Goal: Find specific page/section: Find specific page/section

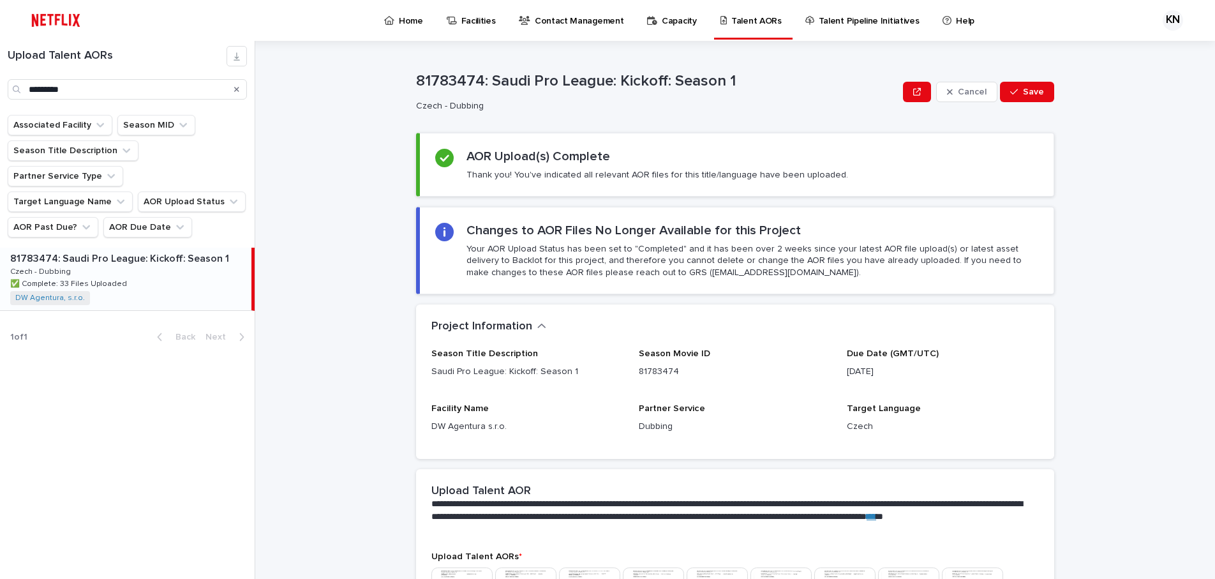
click at [233, 88] on div "Search" at bounding box center [236, 89] width 20 height 20
click at [237, 89] on icon "Search" at bounding box center [236, 89] width 5 height 5
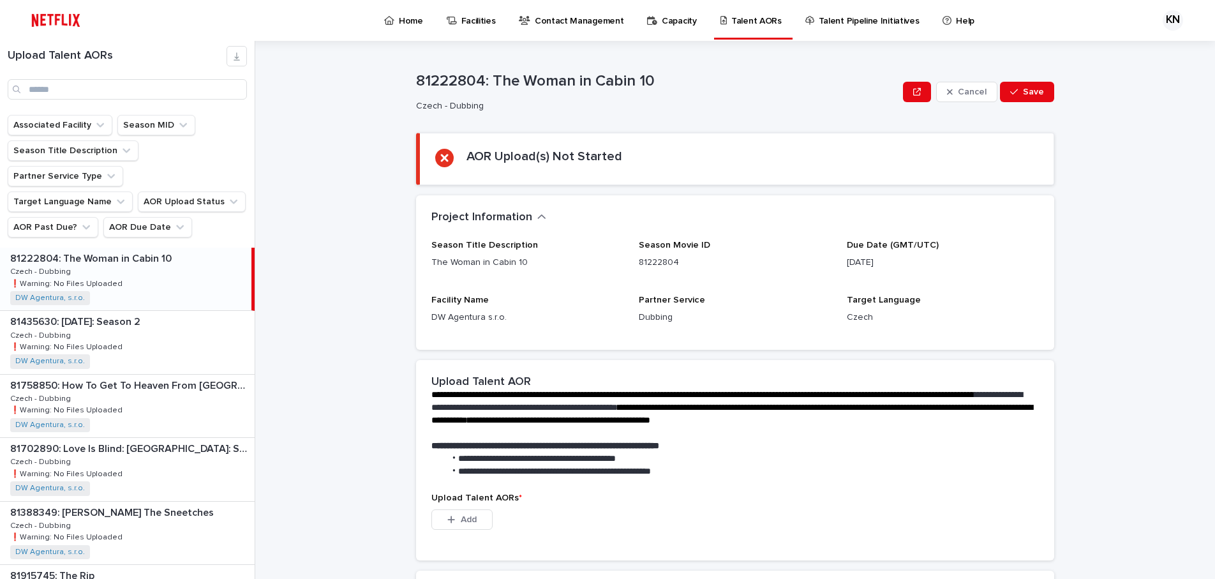
click at [128, 248] on div "81222804: The Woman in Cabin 10 81222804: The Woman in Cabin 10 Czech - Dubbing…" at bounding box center [125, 279] width 251 height 63
click at [140, 313] on p "81435630: [DATE]: Season 2" at bounding box center [76, 320] width 133 height 15
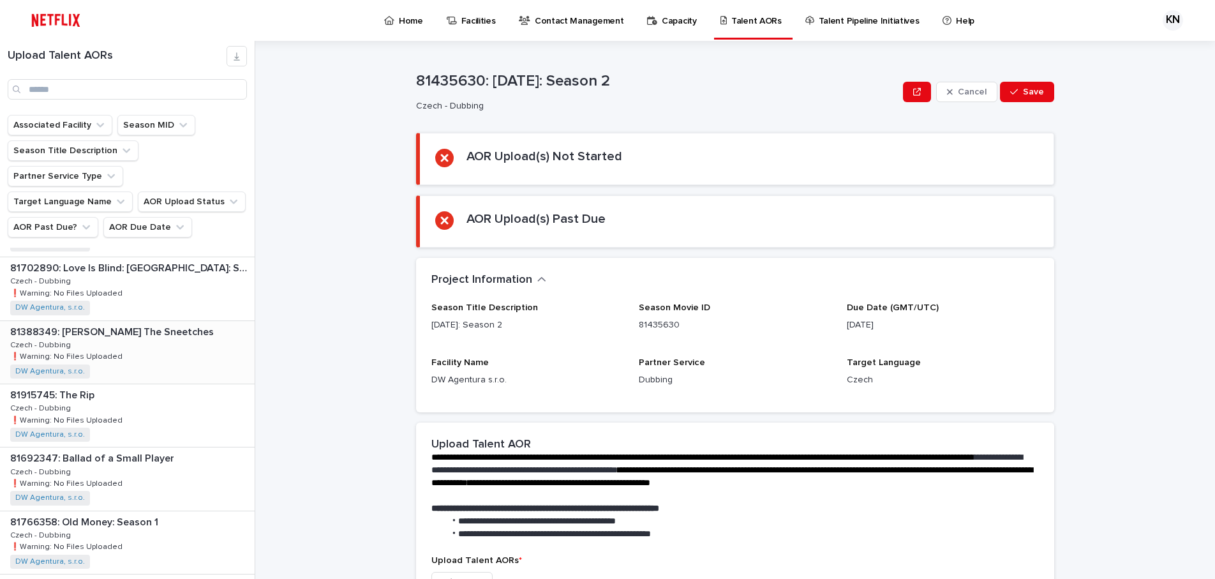
scroll to position [191, 0]
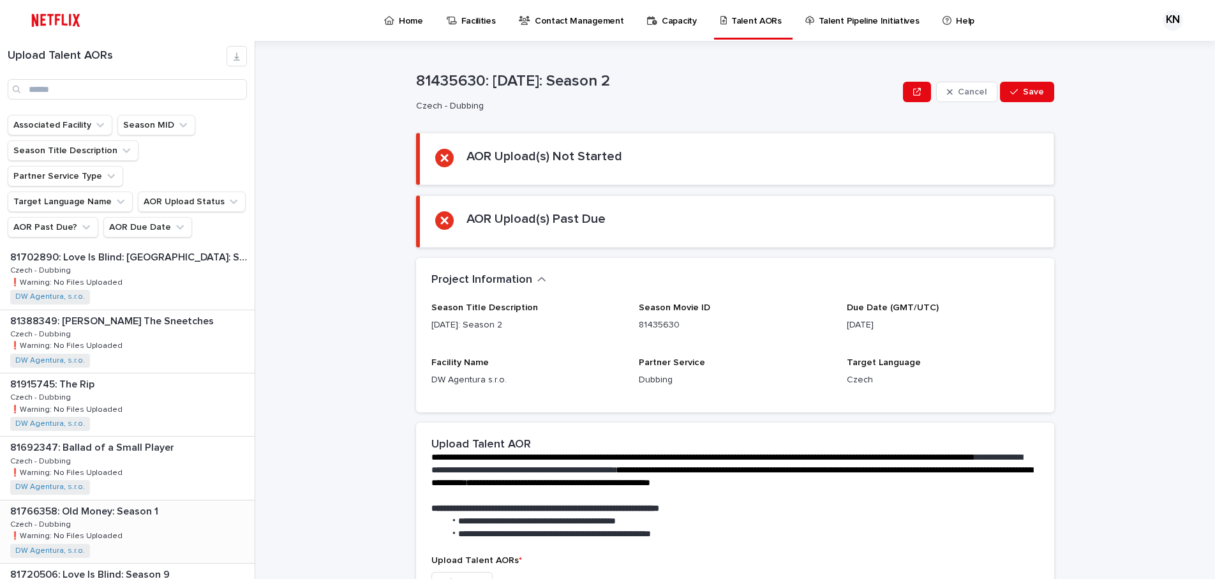
click at [110, 503] on p "81766358: Old Money: Season 1" at bounding box center [85, 510] width 151 height 15
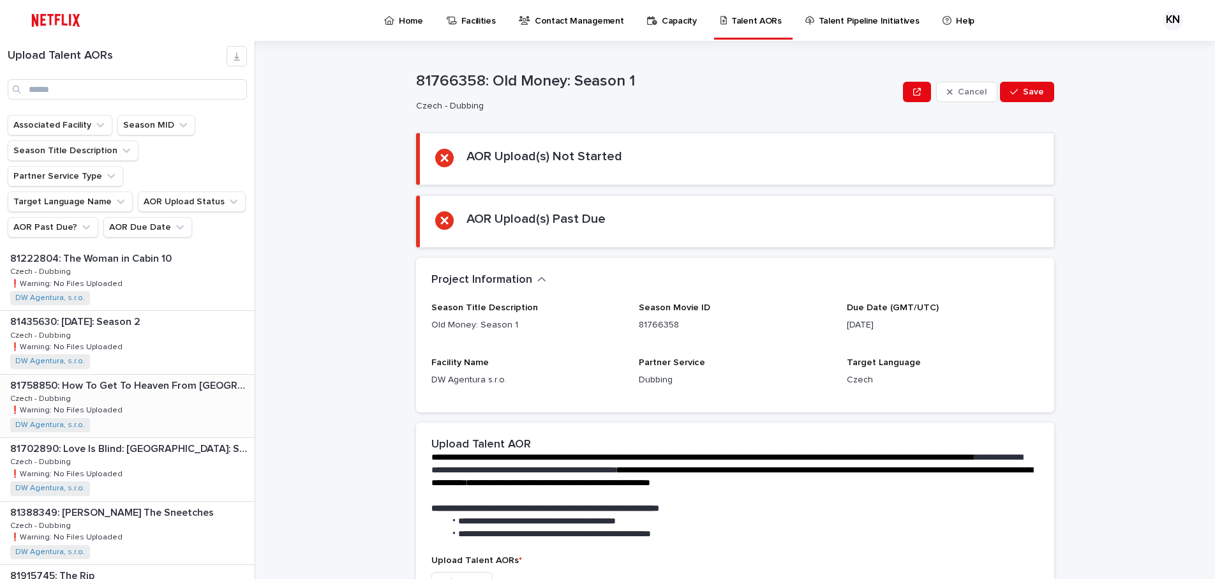
click at [149, 374] on div "81758850: How To Get To Heaven From [GEOGRAPHIC_DATA]: Season 1 81758850: How T…" at bounding box center [127, 405] width 255 height 63
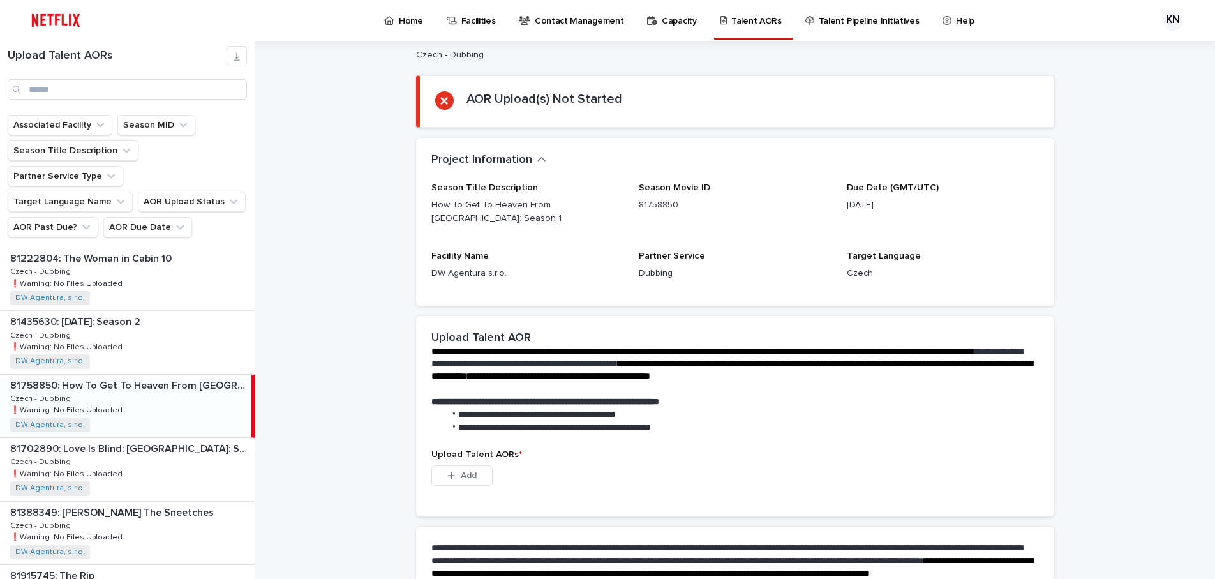
scroll to position [128, 0]
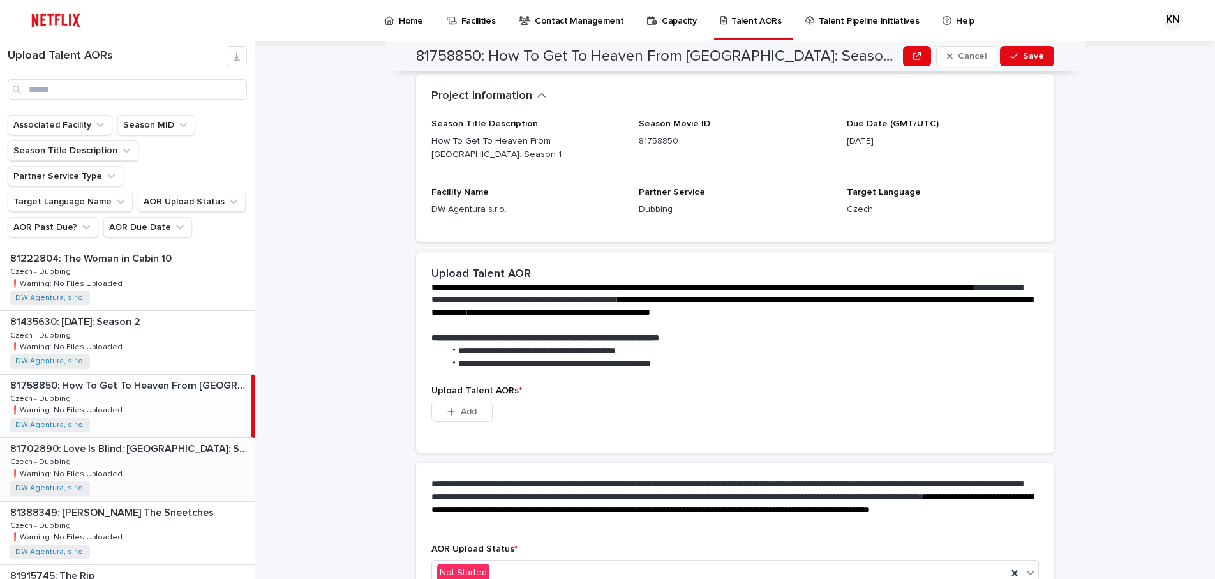
click at [114, 440] on p "81702890: Love Is Blind: [GEOGRAPHIC_DATA]: Season 2" at bounding box center [131, 447] width 242 height 15
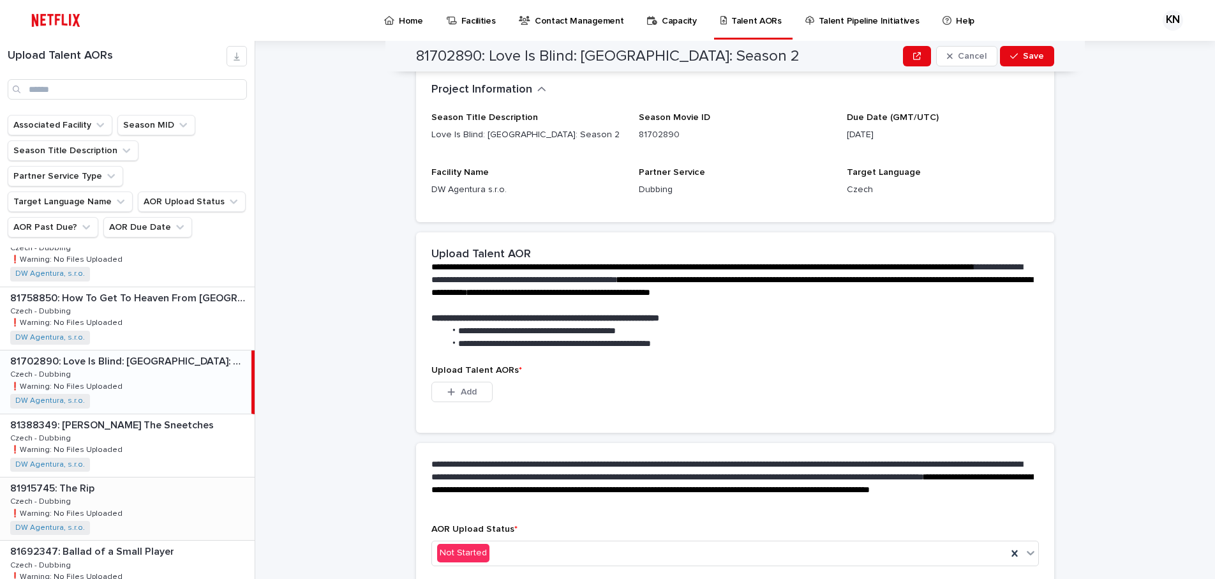
scroll to position [128, 0]
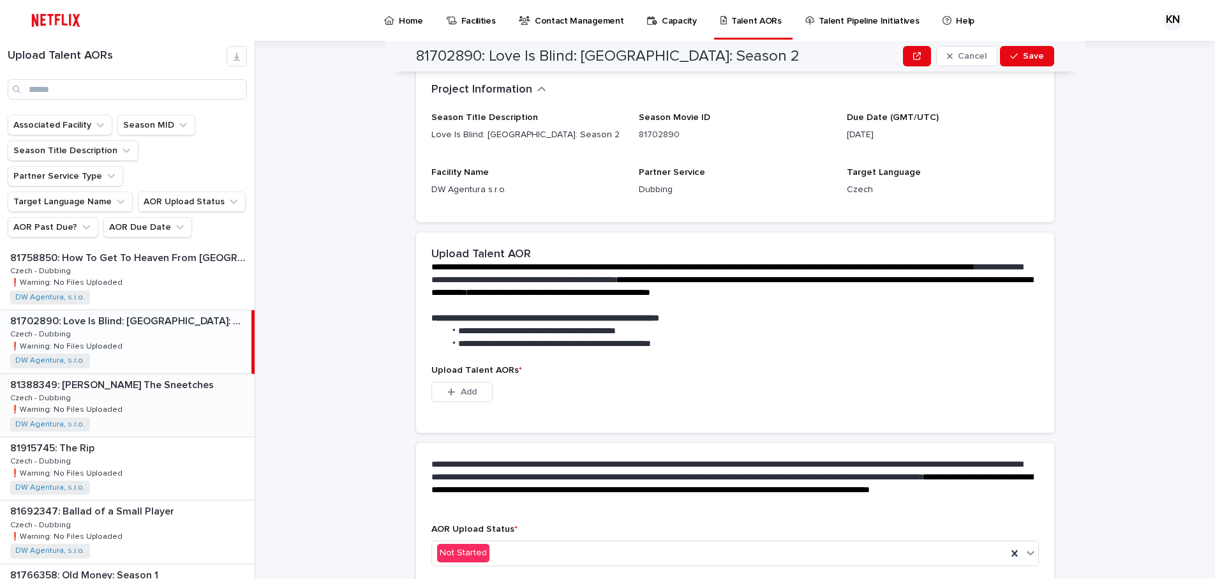
click at [144, 374] on div "81388349: [PERSON_NAME] The Sneetches 81388349: [PERSON_NAME] The Sneetches Cze…" at bounding box center [127, 405] width 255 height 63
click at [130, 442] on p at bounding box center [129, 448] width 239 height 12
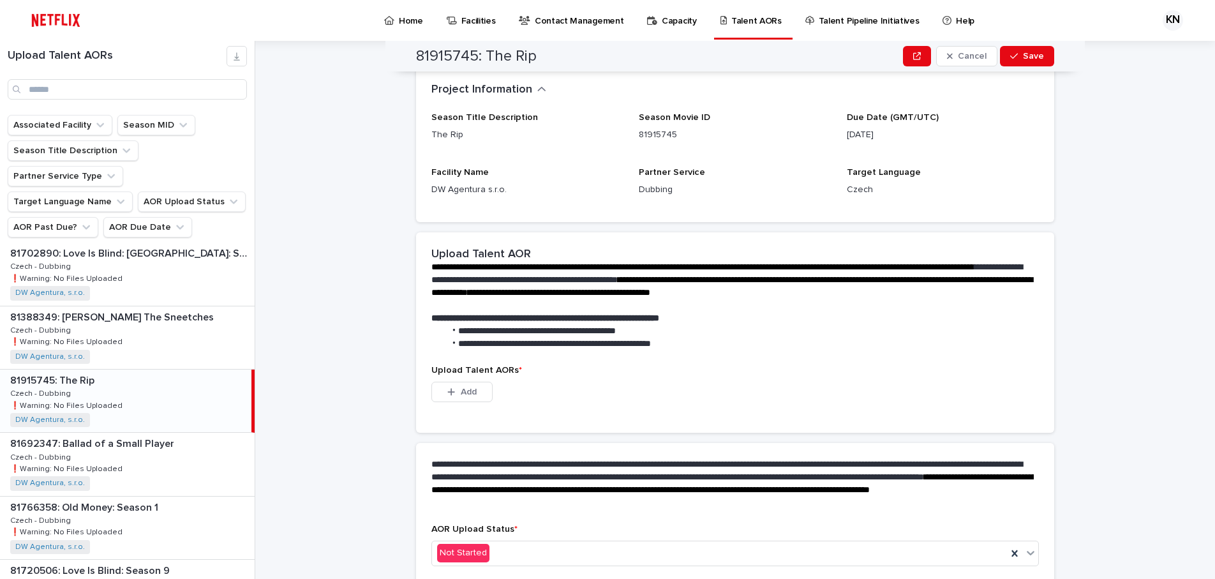
scroll to position [255, 0]
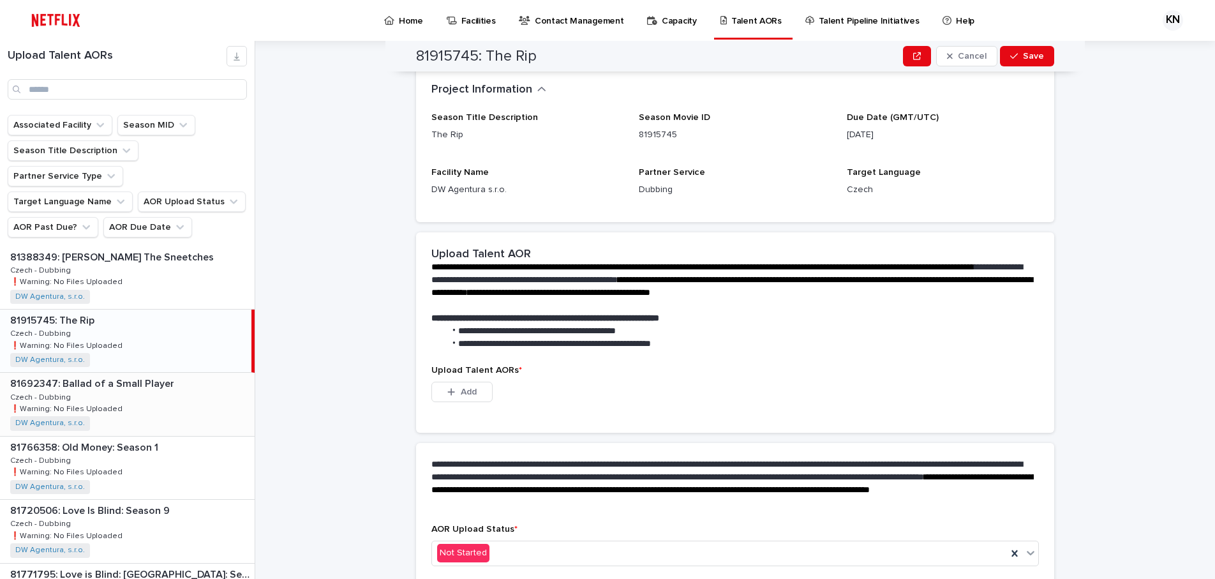
click at [129, 373] on div "81692347: Ballad of a Small Player 81692347: Ballad of a Small Player Czech - D…" at bounding box center [127, 404] width 255 height 63
click at [129, 373] on div "81766358: Old Money: Season 1 81766358: Old Money: Season 1 Czech - Dubbing Cze…" at bounding box center [127, 404] width 255 height 63
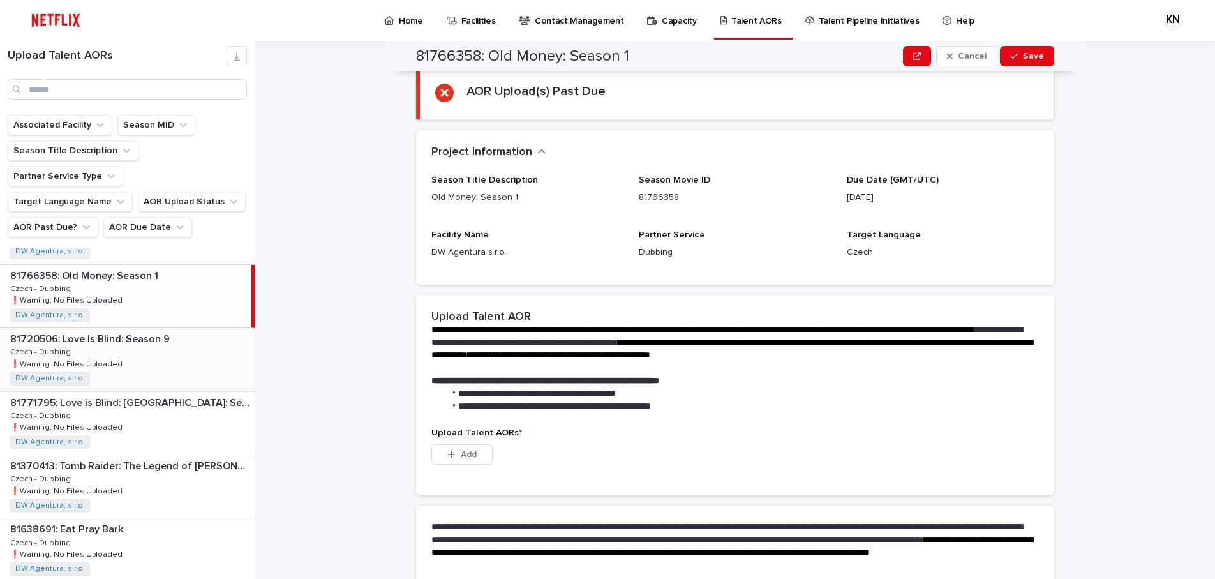
scroll to position [447, 0]
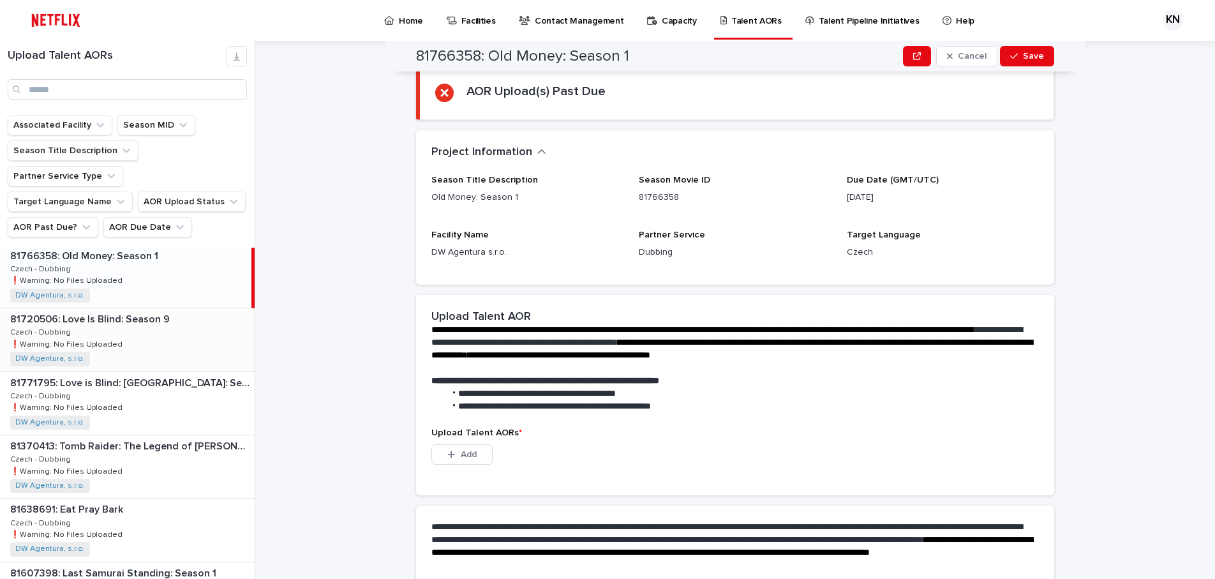
click at [121, 325] on div "81720506: Love Is Blind: Season 9 81720506: Love Is Blind: Season 9 Czech - Dub…" at bounding box center [127, 339] width 255 height 63
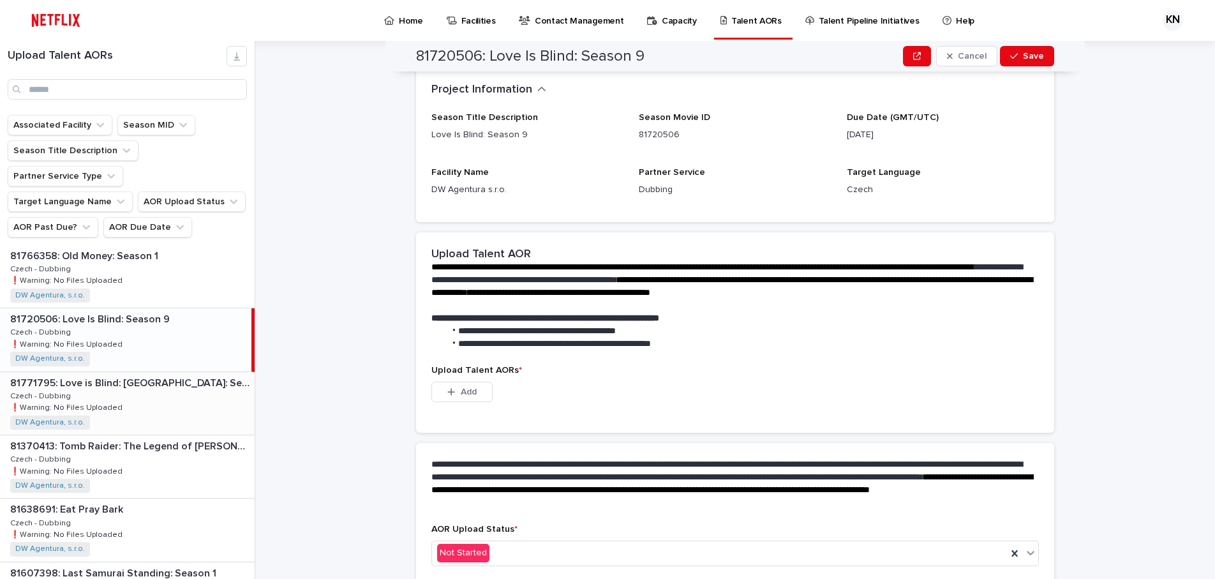
click at [117, 372] on div "81771795: Love is Blind: [GEOGRAPHIC_DATA]: Season 1 81771795: Love is Blind: […" at bounding box center [127, 403] width 255 height 63
click at [140, 438] on div "81370413: Tomb Raider: The Legend of [PERSON_NAME]: Season 2 81370413: Tomb Rai…" at bounding box center [127, 466] width 255 height 63
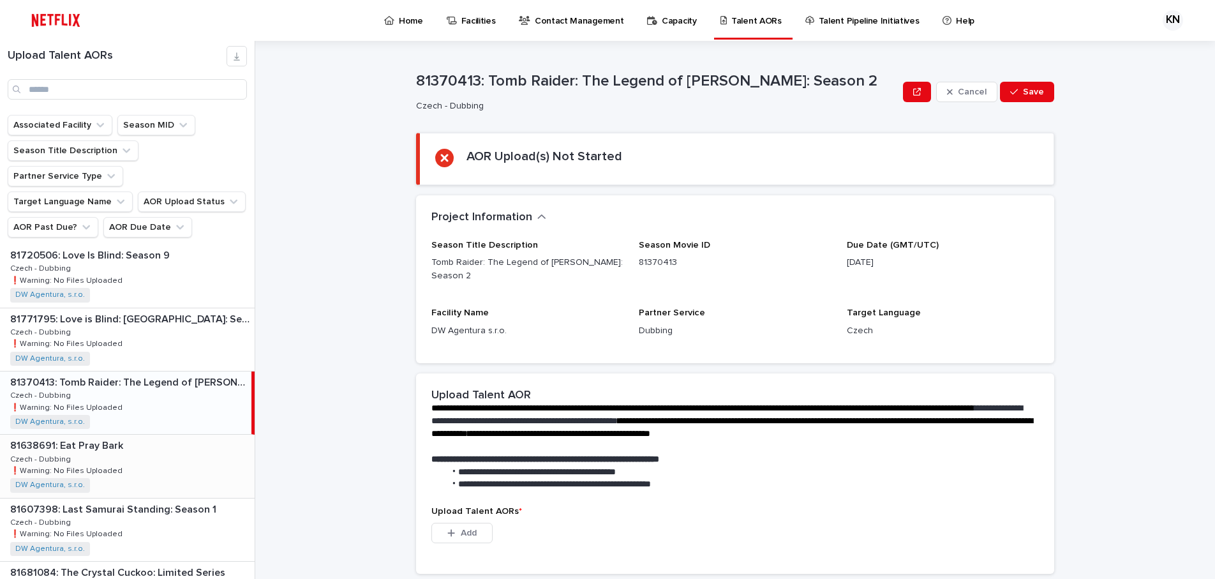
click at [158, 435] on div "81638691: Eat Pray Bark 81638691: Eat Pray Bark Czech - Dubbing Czech - Dubbing…" at bounding box center [127, 465] width 255 height 63
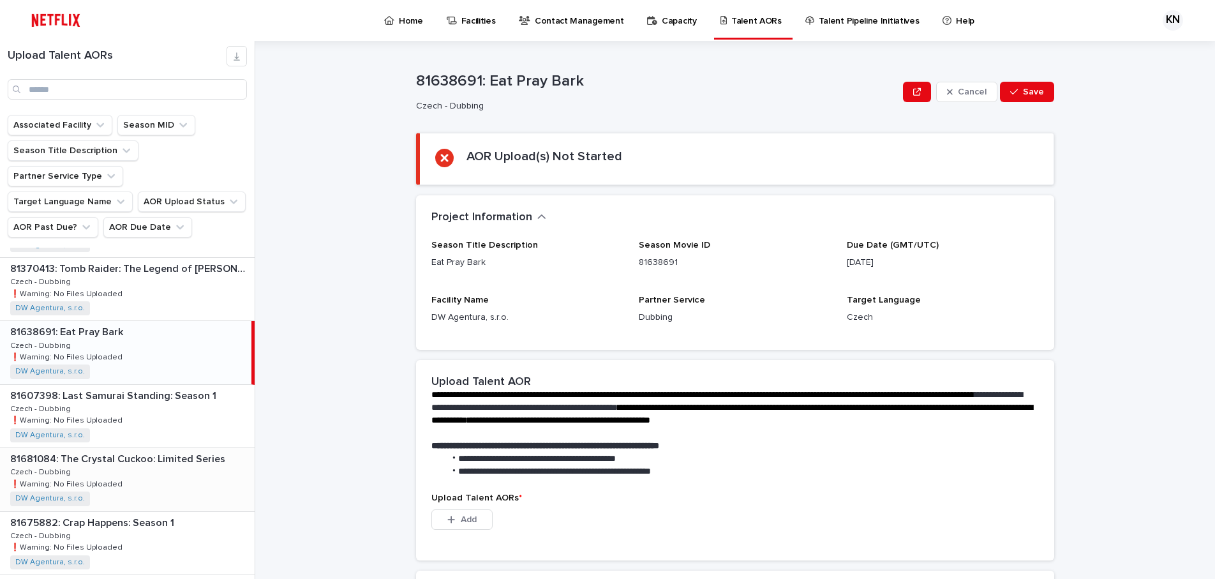
scroll to position [638, 0]
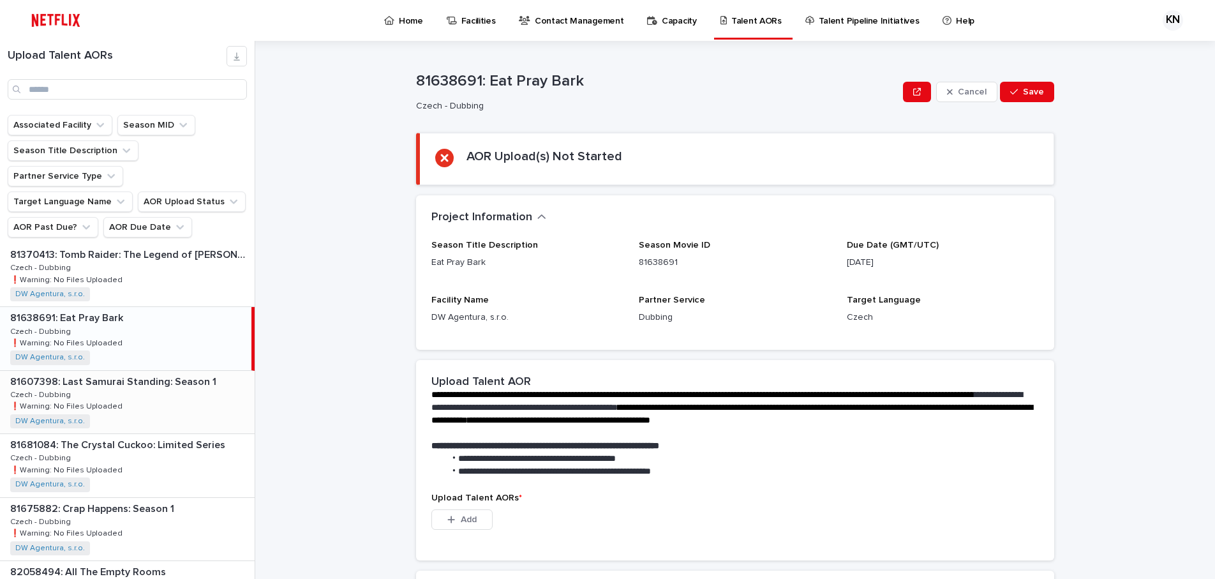
click at [151, 381] on div "81607398: Last Samurai Standing: Season 1 81607398: Last Samurai Standing: Seas…" at bounding box center [127, 402] width 255 height 63
click at [159, 438] on div "81681084: The Crystal Cuckoo: Limited Series 81681084: The Crystal Cuckoo: Limi…" at bounding box center [127, 465] width 255 height 63
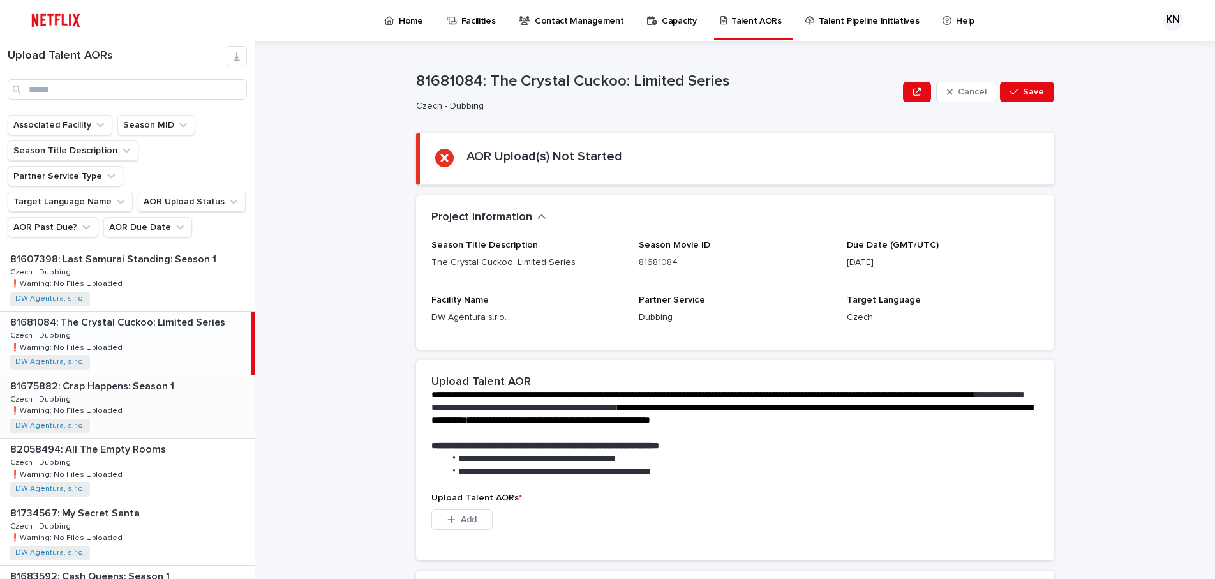
scroll to position [766, 0]
click at [143, 372] on div "81675882: Crap Happens: Season 1 81675882: Crap Happens: Season 1 Czech - Dubbi…" at bounding box center [127, 401] width 255 height 63
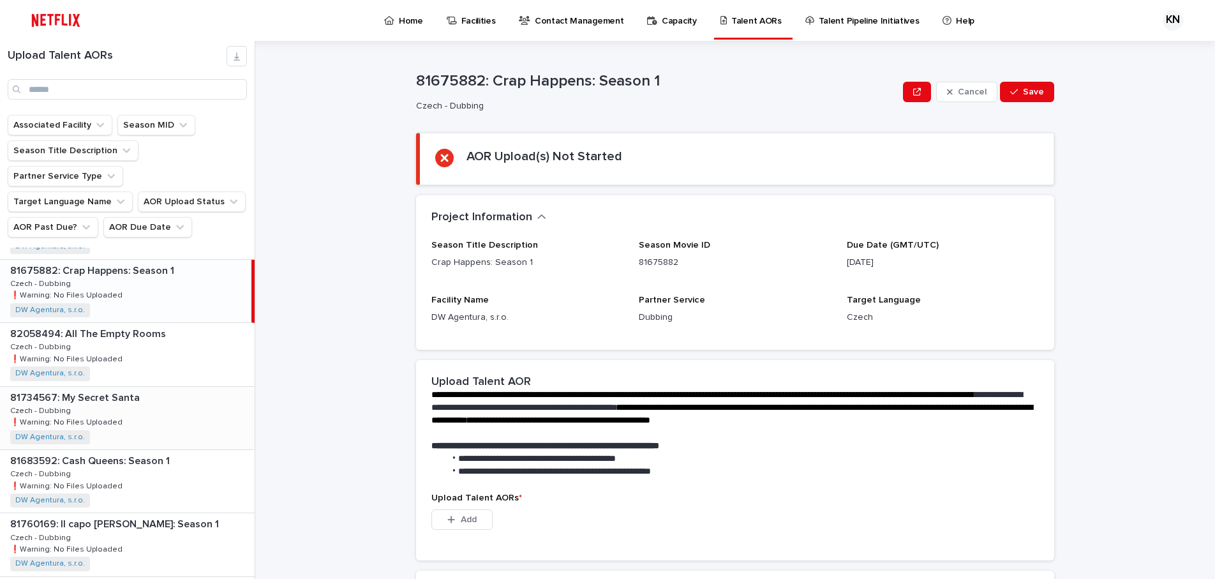
scroll to position [893, 0]
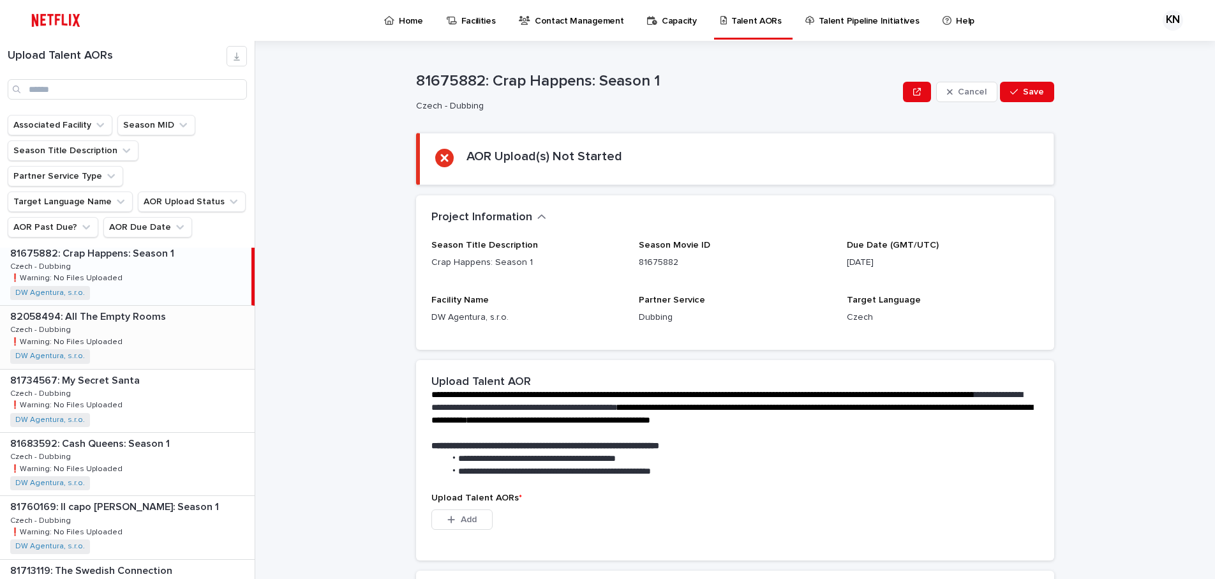
click at [131, 312] on div "82058494: All The Empty Rooms 82058494: All The Empty Rooms Czech - Dubbing Cze…" at bounding box center [127, 337] width 255 height 63
click at [133, 380] on div "81734567: My Secret Santa 81734567: My Secret Santa Czech - Dubbing Czech - Dub…" at bounding box center [127, 400] width 255 height 63
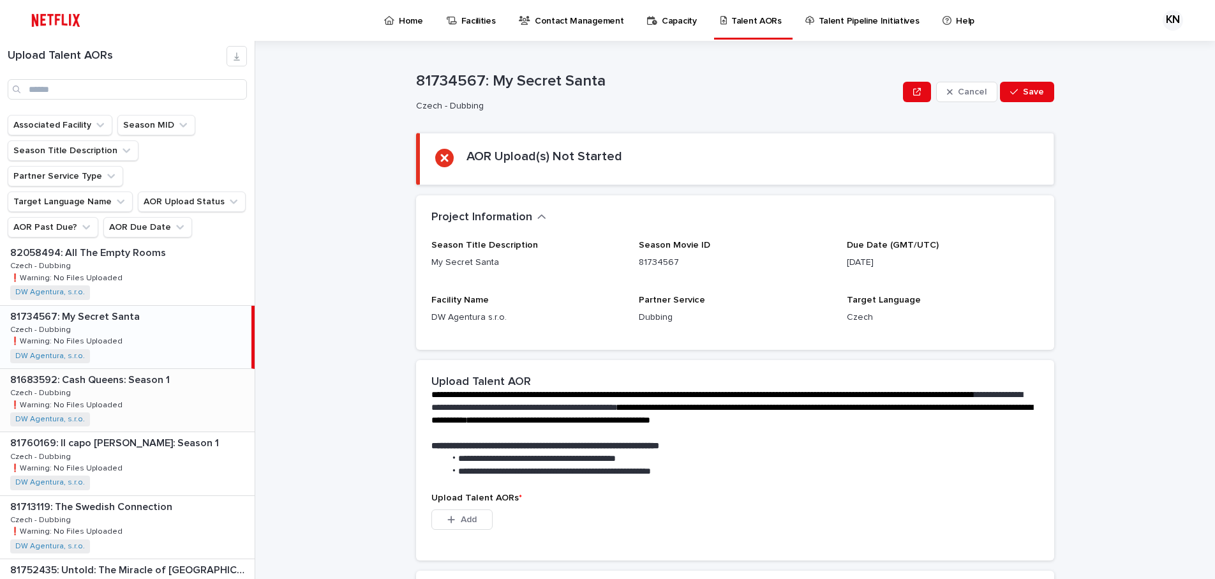
click at [140, 369] on div "81683592: Cash Queens: Season 1 81683592: Cash Queens: Season 1 Czech - Dubbing…" at bounding box center [127, 400] width 255 height 63
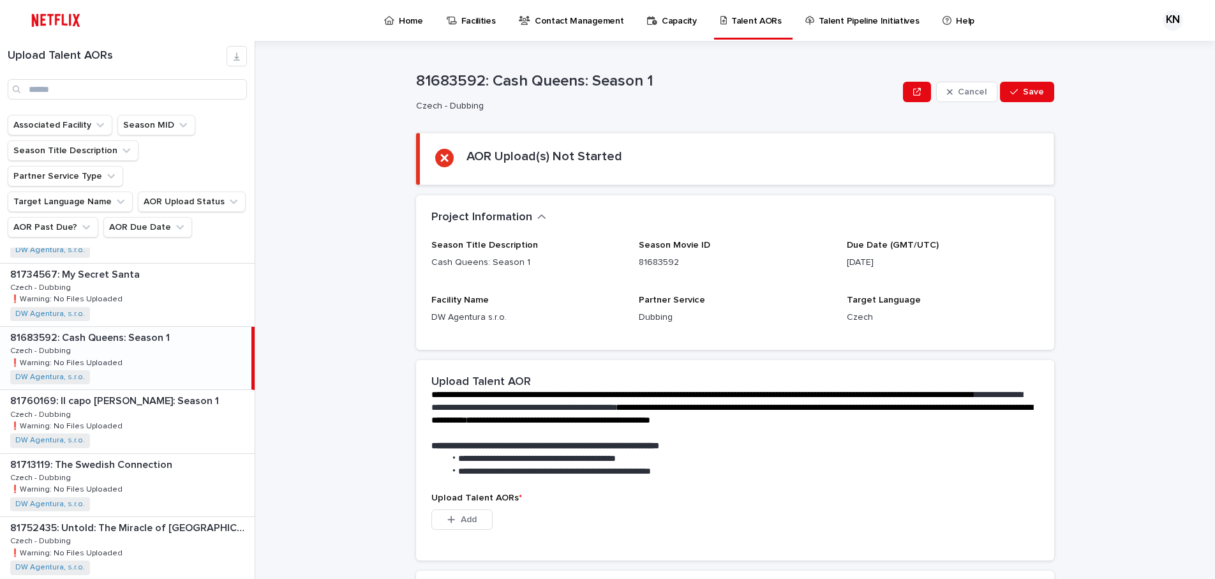
scroll to position [1021, 0]
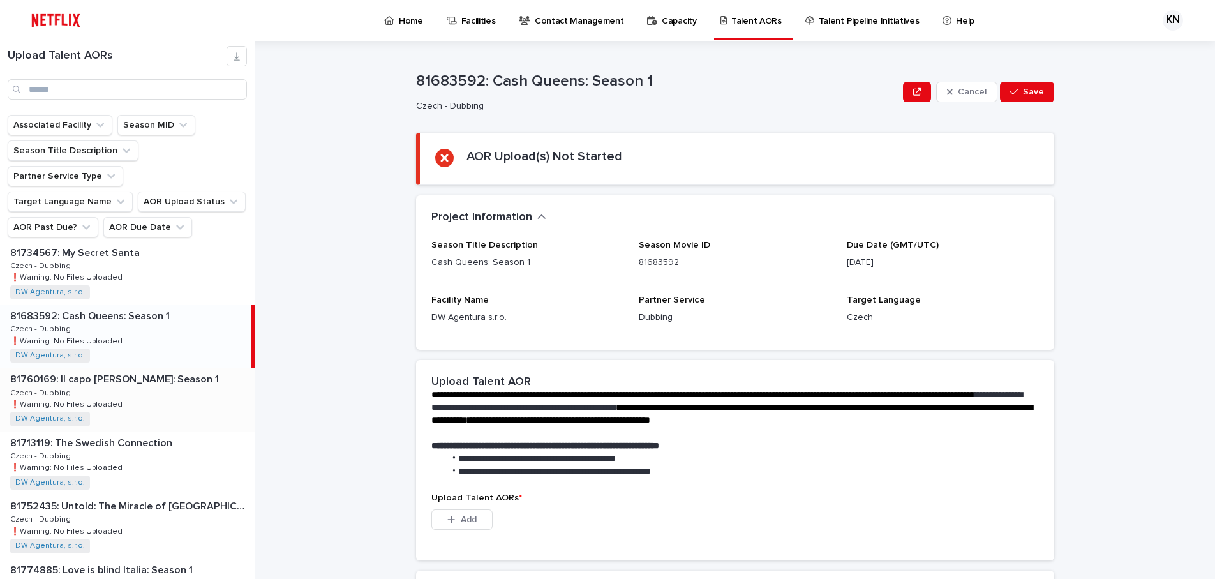
click at [140, 368] on div "81760169: Il capo [PERSON_NAME]: Season 1 81760169: Il capo [PERSON_NAME]: Seas…" at bounding box center [127, 399] width 255 height 63
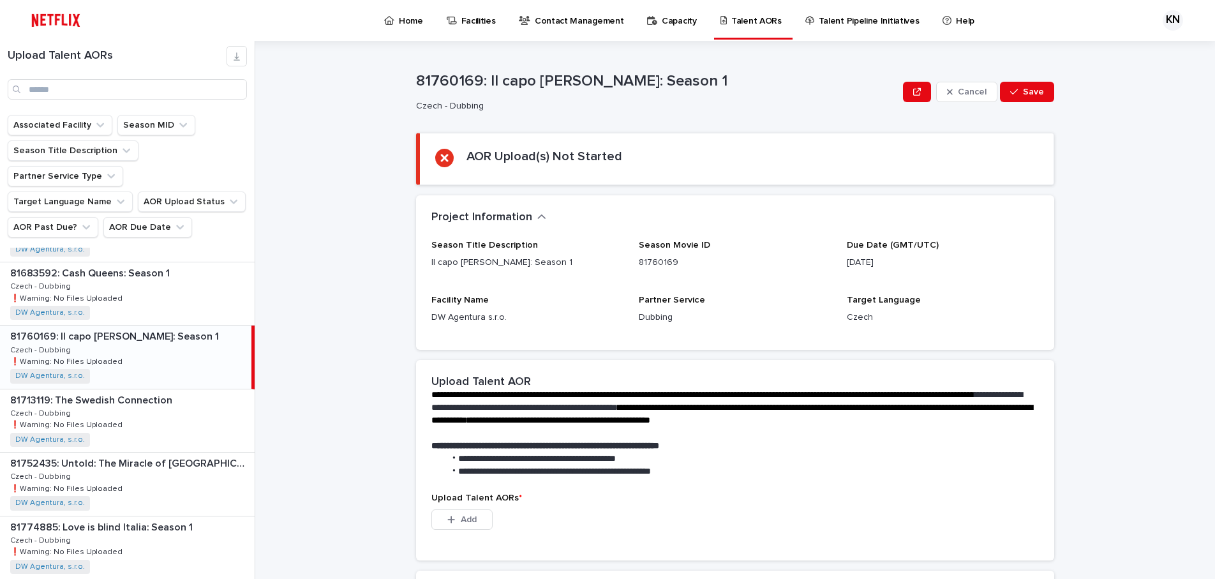
scroll to position [1085, 0]
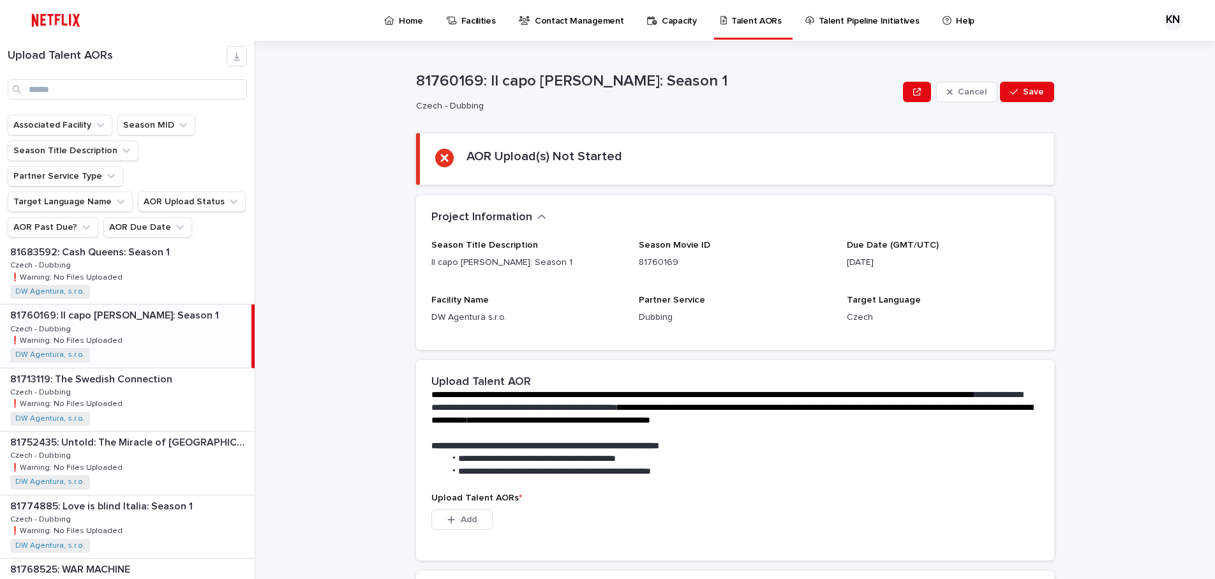
click at [140, 368] on div "81713119: The Swedish Connection 81713119: The Swedish Connection Czech - Dubbi…" at bounding box center [127, 399] width 255 height 63
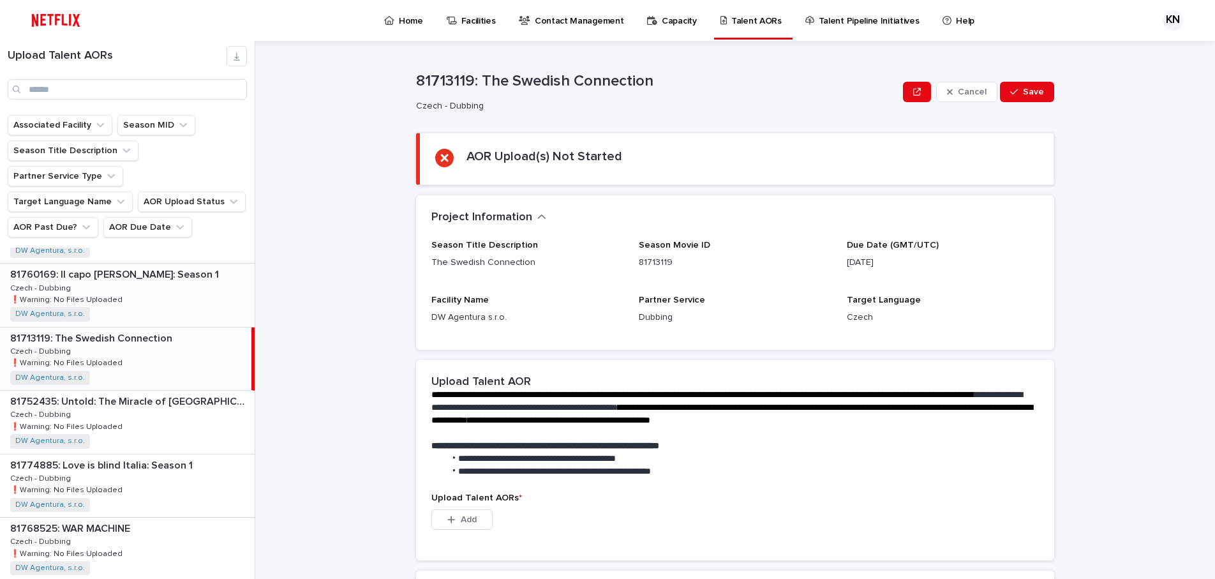
scroll to position [1148, 0]
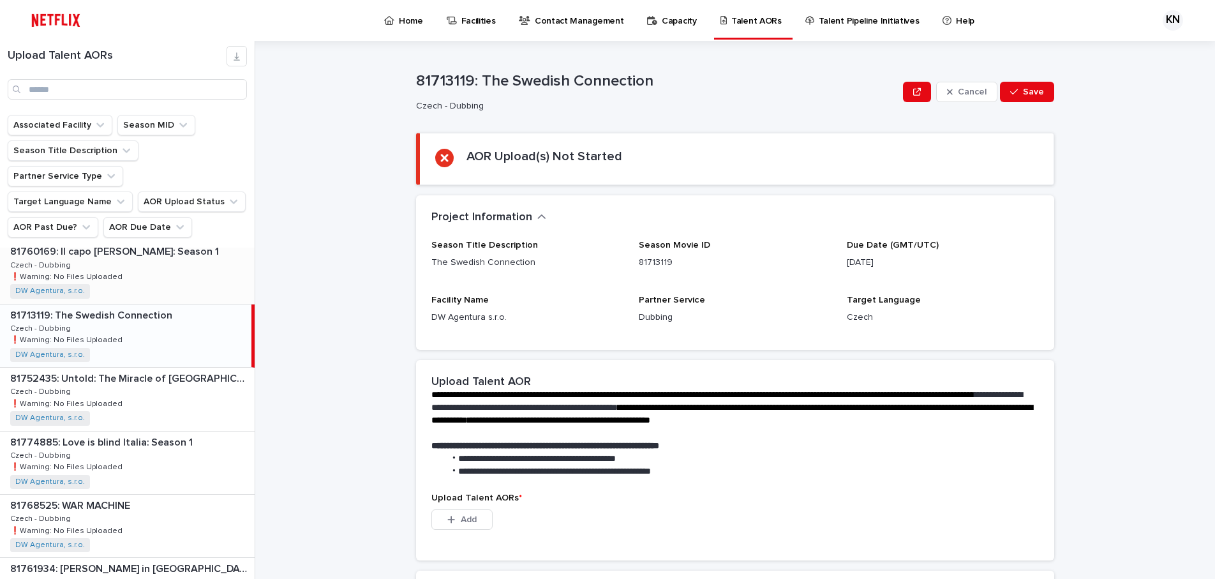
click at [140, 367] on div "81752435: Untold: The Miracle of Istanbul 81752435: Untold: The Miracle of [GEO…" at bounding box center [127, 398] width 255 height 63
click at [138, 441] on div "81774885: Love is blind Italia: Season 1 81774885: Love is blind Italia: Season…" at bounding box center [127, 462] width 255 height 63
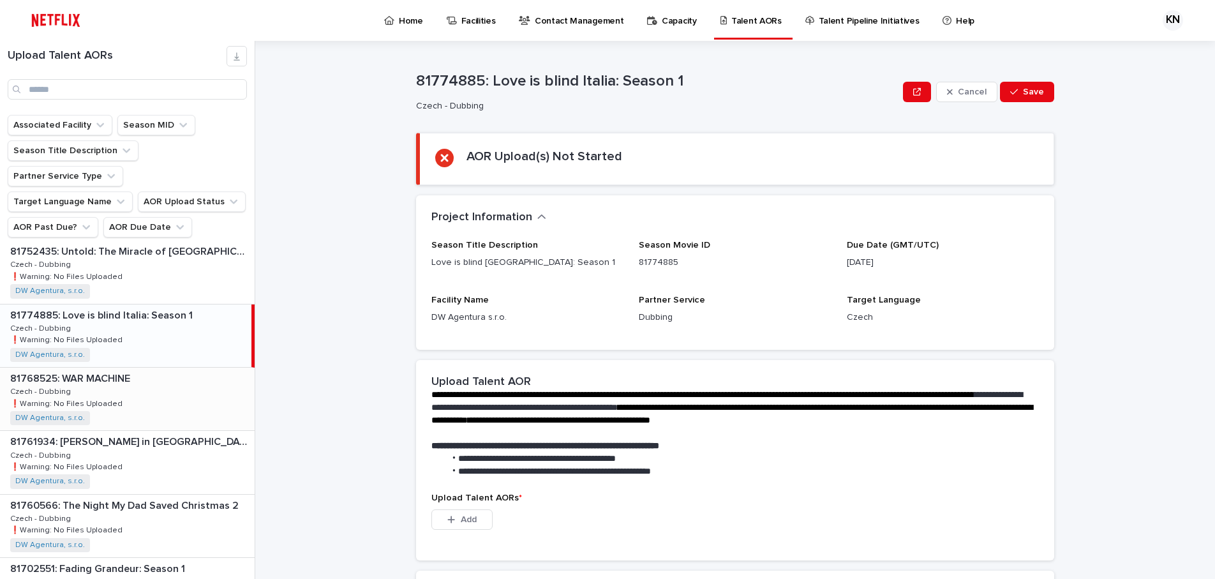
scroll to position [1276, 0]
click at [115, 369] on p "81768525: WAR MACHINE" at bounding box center [71, 376] width 122 height 15
click at [145, 430] on div "81761934: [PERSON_NAME] in [GEOGRAPHIC_DATA]: Season 5 81761934: [PERSON_NAME] …" at bounding box center [127, 461] width 255 height 63
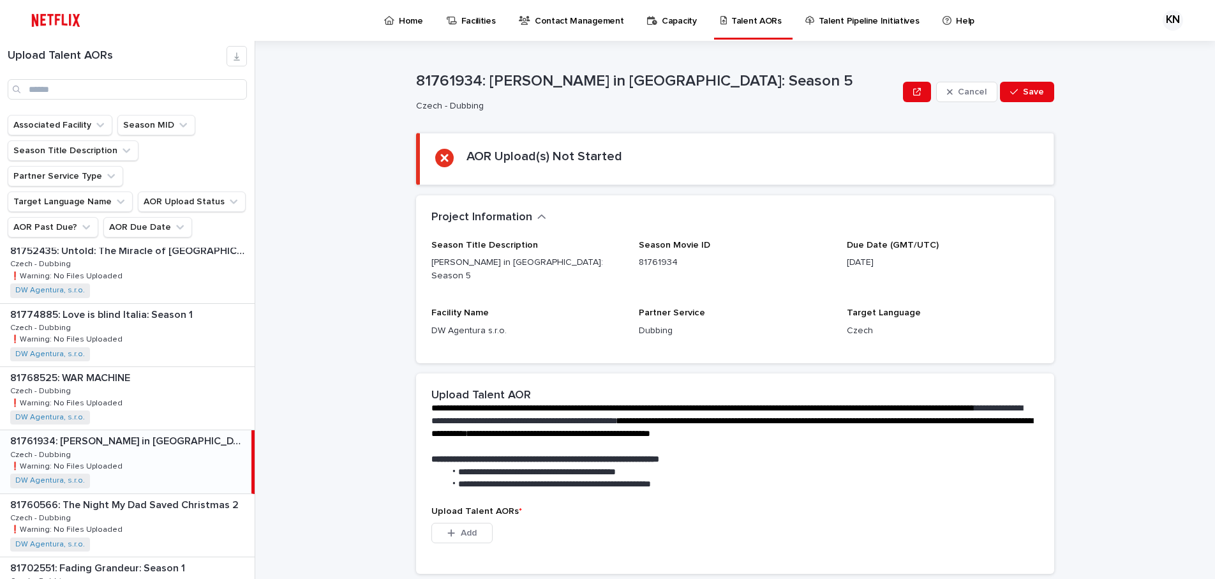
scroll to position [1340, 0]
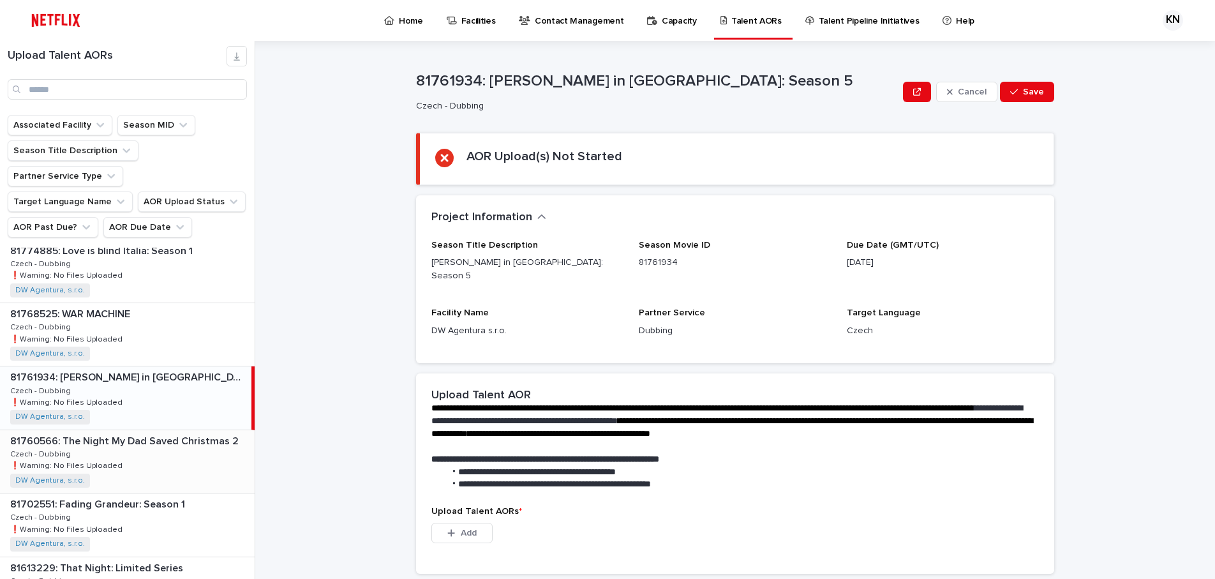
click at [145, 433] on p "81760566: The Night My Dad Saved Christmas 2" at bounding box center [125, 440] width 231 height 15
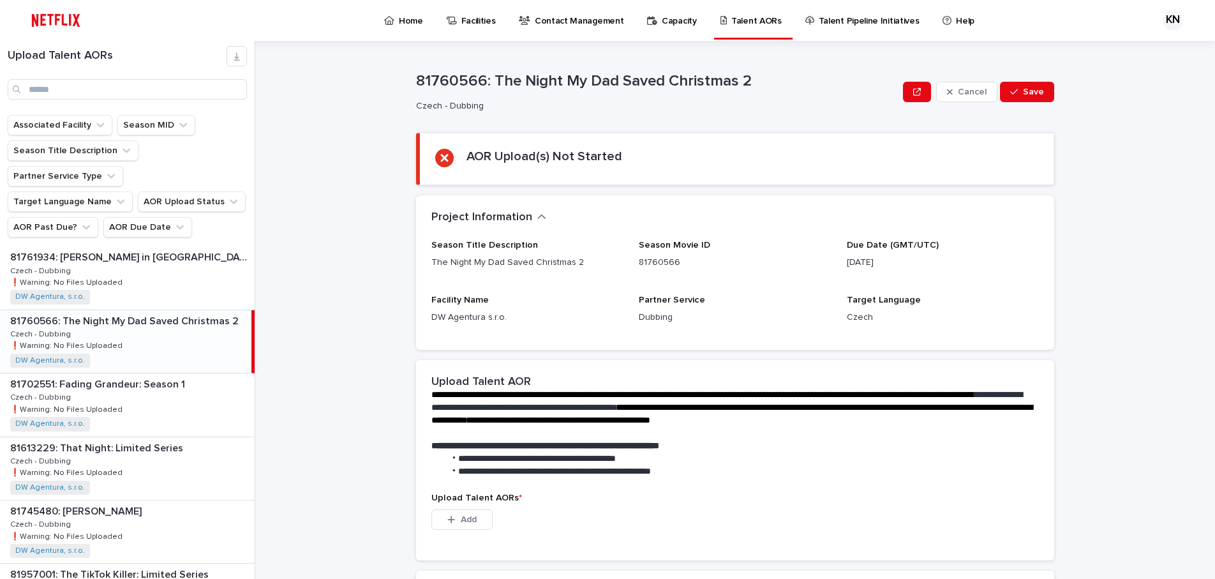
scroll to position [1467, 0]
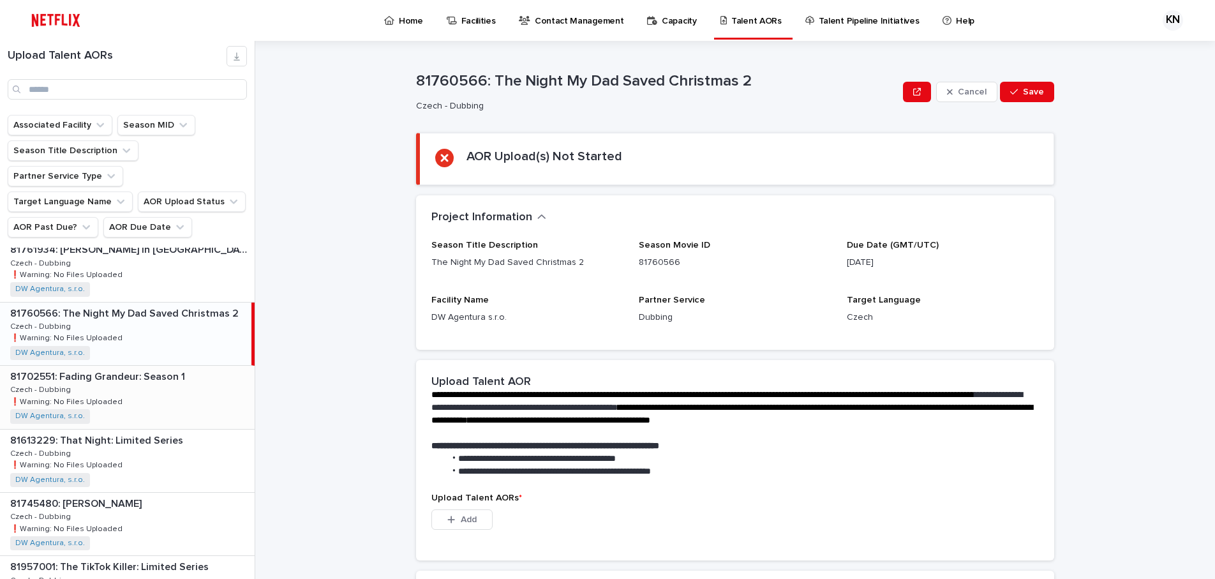
click at [144, 376] on div "81702551: Fading Grandeur: Season 1 81702551: Fading Grandeur: Season 1 Czech -…" at bounding box center [127, 397] width 255 height 63
click at [154, 429] on div "81613229: That Night: Limited Series 81613229: That Night: Limited Series Czech…" at bounding box center [127, 460] width 255 height 63
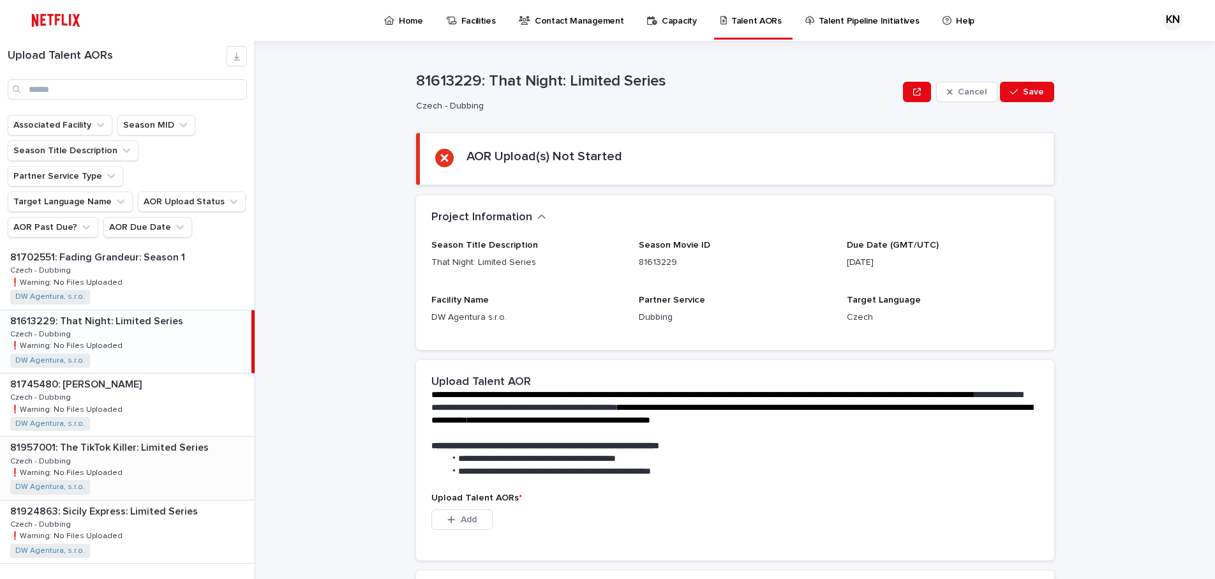
scroll to position [1588, 0]
click at [124, 372] on div "81745480: [PERSON_NAME] 81745480: [PERSON_NAME] - Dubbing Czech - Dubbing ❗️War…" at bounding box center [127, 403] width 255 height 63
click at [147, 435] on div "81957001: The TikTok Killer: Limited Series 81957001: The TikTok Killer: Limite…" at bounding box center [127, 466] width 255 height 63
click at [154, 499] on div "81924863: Sicily Express: Limited Series 81924863: Sicily Express: Limited Seri…" at bounding box center [127, 530] width 255 height 63
click at [207, 572] on div "Back Next" at bounding box center [201, 588] width 108 height 32
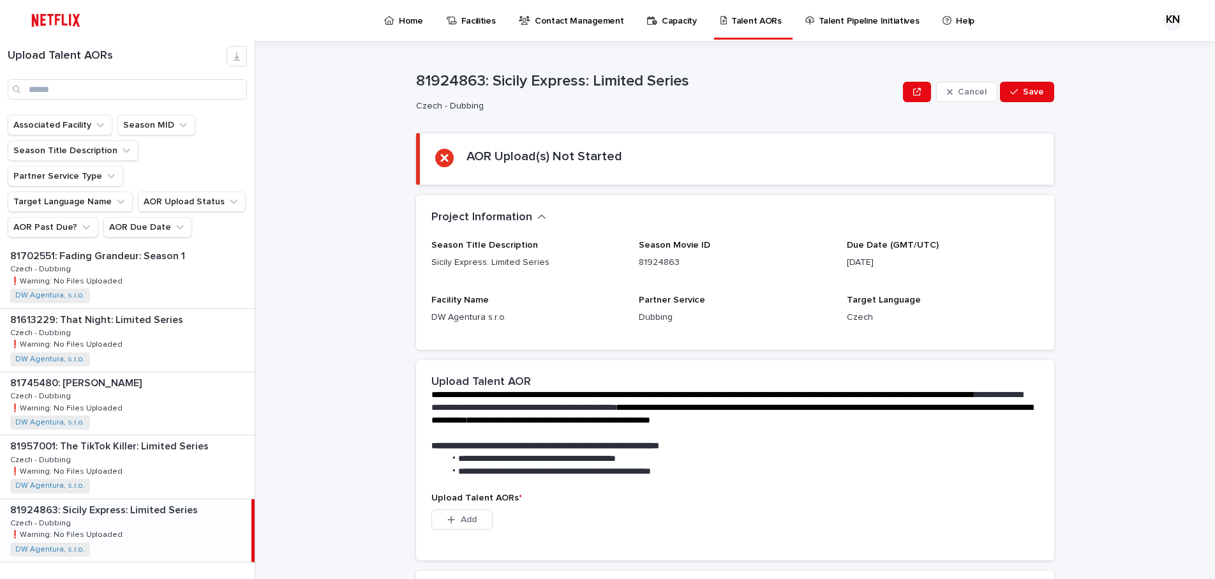
click at [207, 578] on span "Next" at bounding box center [219, 588] width 28 height 9
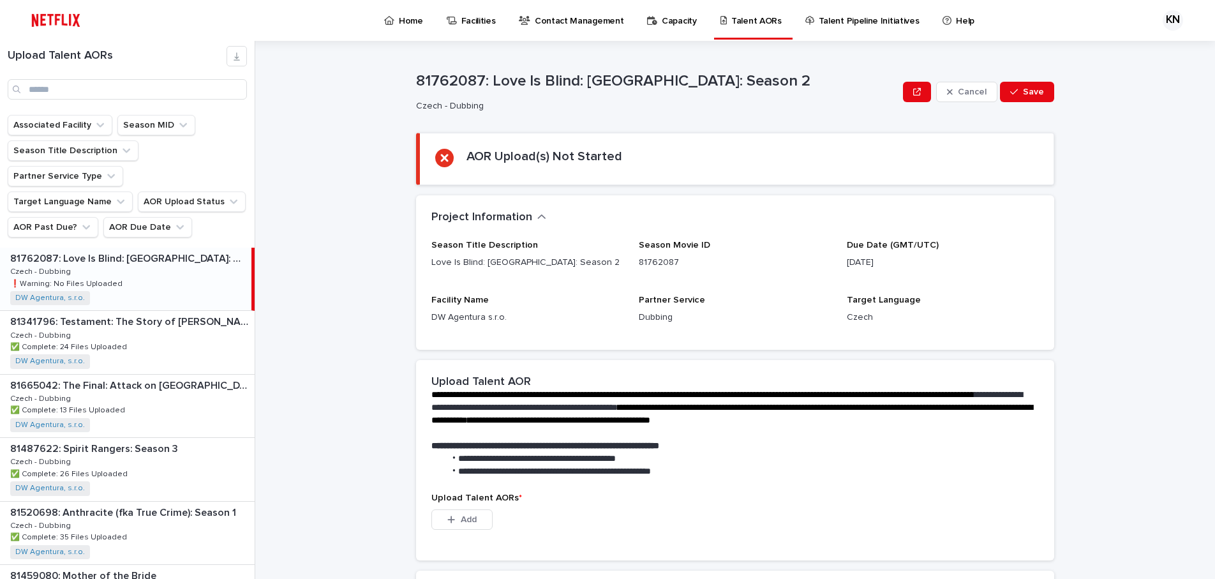
click at [138, 250] on p "81762087: Love Is Blind: [GEOGRAPHIC_DATA]: Season 2" at bounding box center [129, 257] width 239 height 15
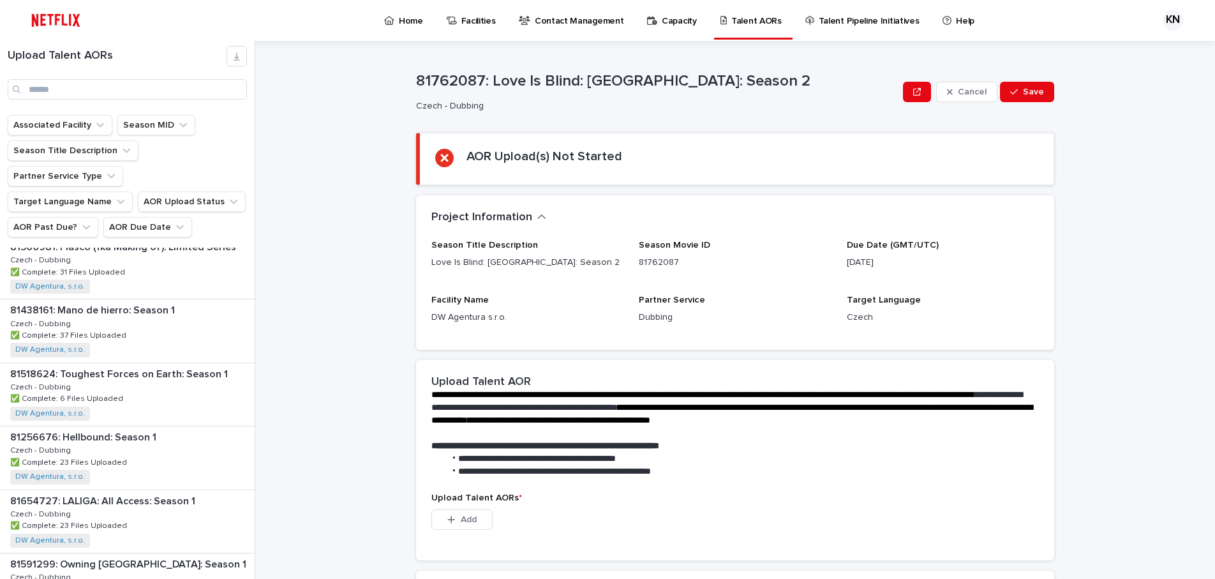
scroll to position [1588, 0]
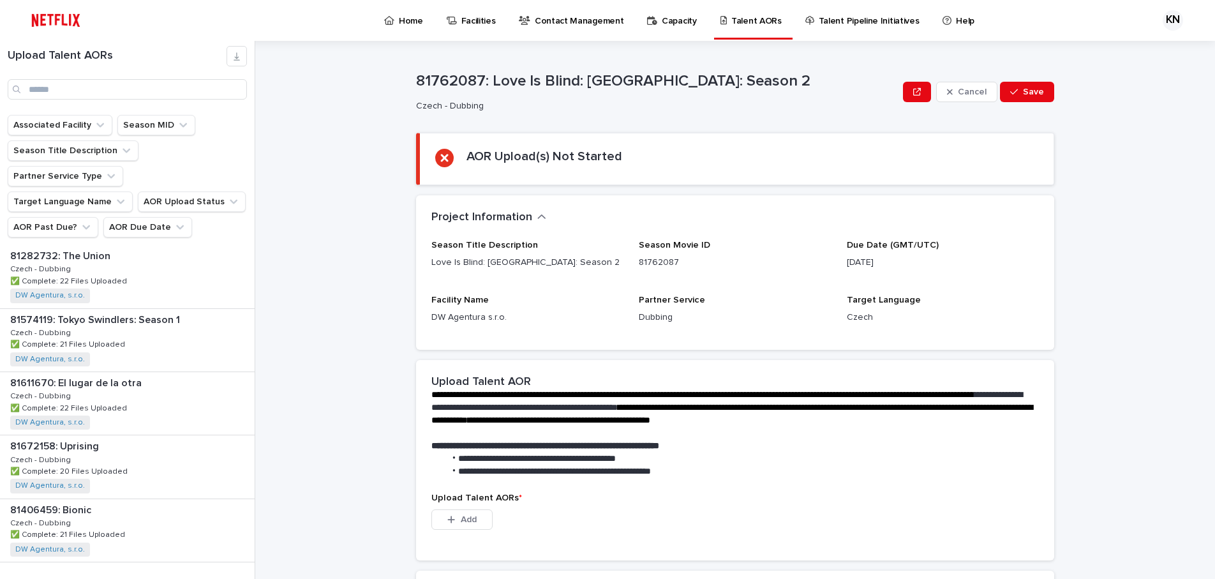
click at [175, 578] on span "Back" at bounding box center [181, 588] width 27 height 9
